Goal: Information Seeking & Learning: Learn about a topic

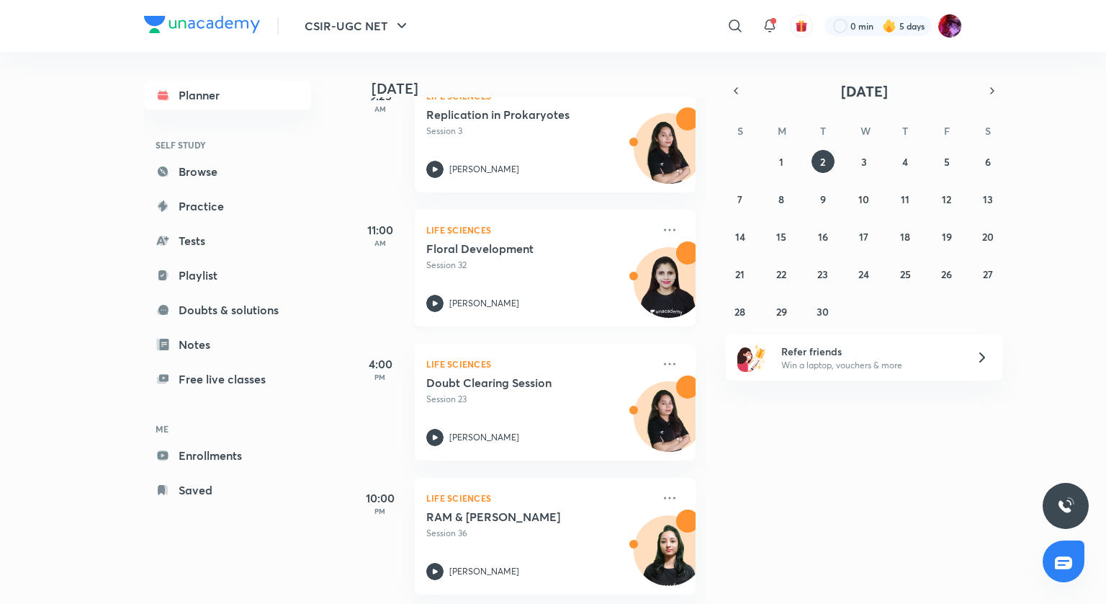
scroll to position [253, 0]
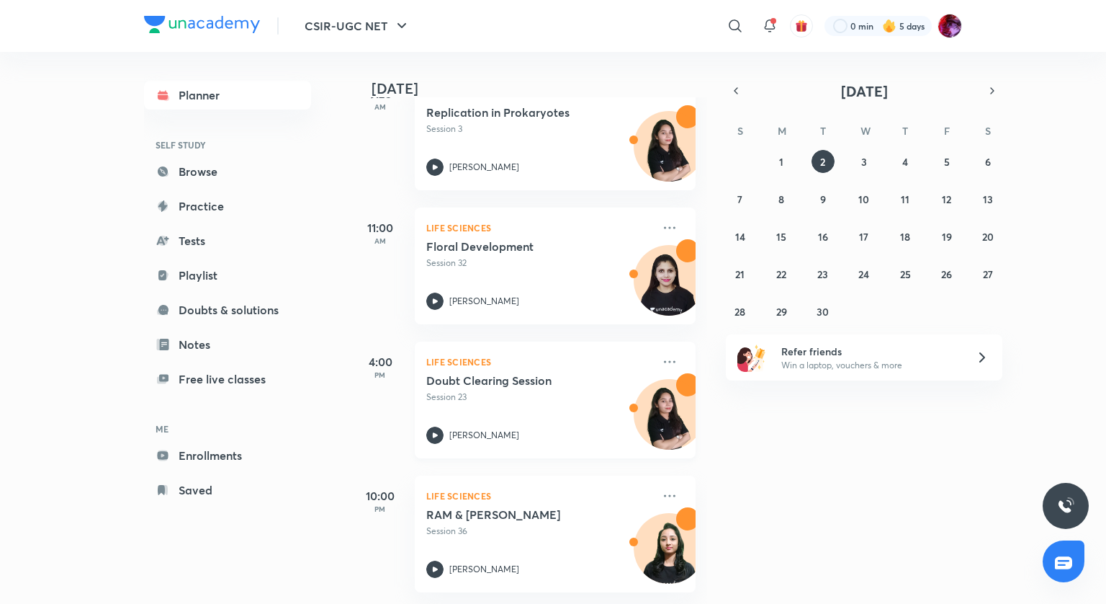
click at [438, 426] on icon at bounding box center [434, 434] width 17 height 17
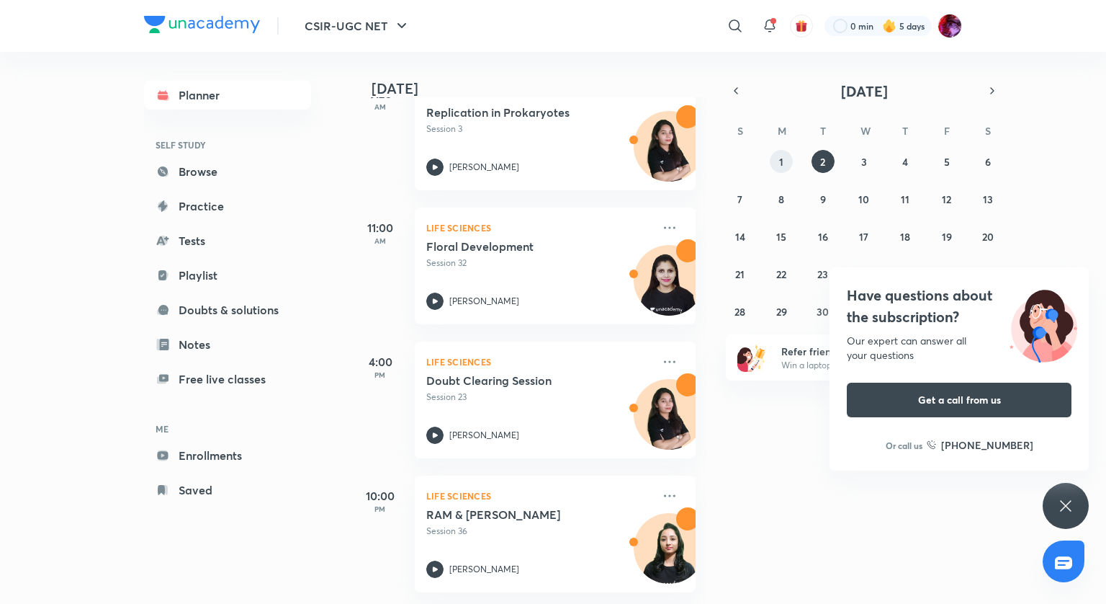
click at [780, 161] on abbr "1" at bounding box center [781, 162] width 4 height 14
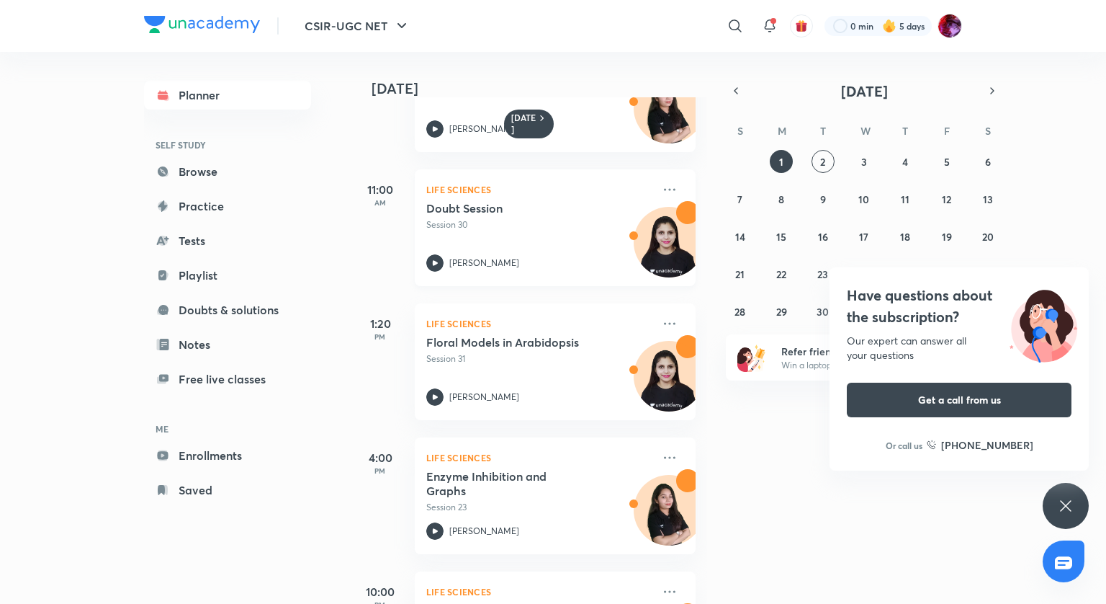
scroll to position [216, 0]
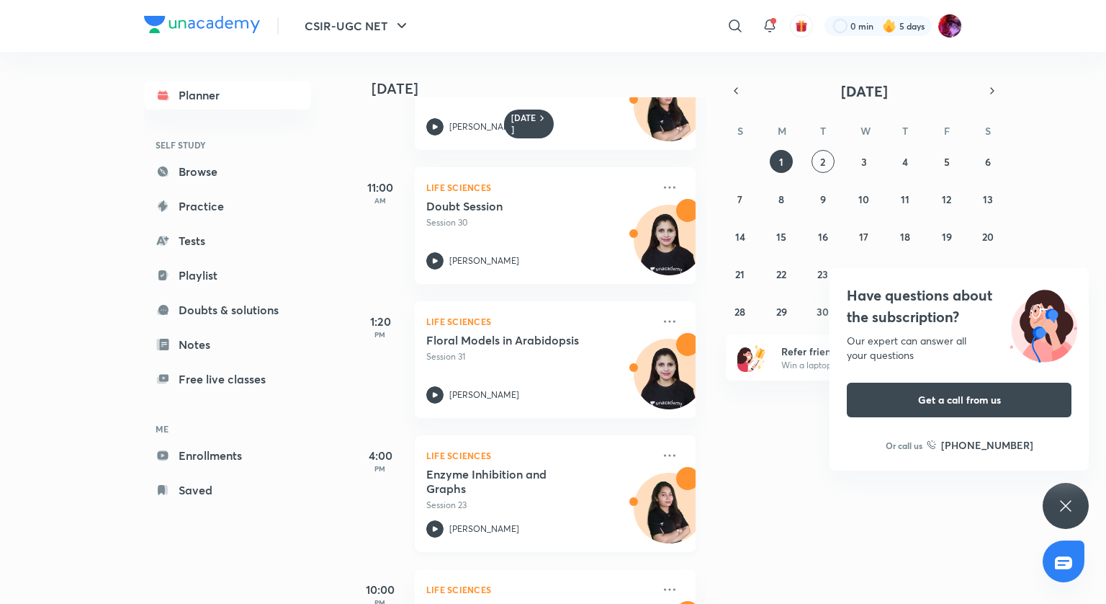
click at [439, 524] on icon at bounding box center [434, 528] width 17 height 17
